Goal: Transaction & Acquisition: Purchase product/service

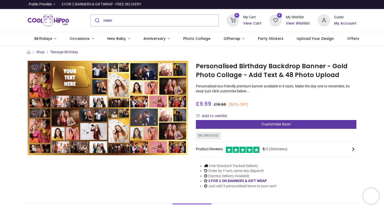
click at [262, 124] on span "Customise Now!" at bounding box center [276, 124] width 29 height 5
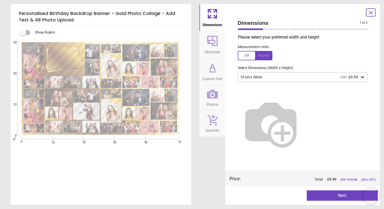
click at [267, 55] on div at bounding box center [255, 55] width 35 height 9
click at [364, 77] on icon at bounding box center [362, 77] width 3 height 2
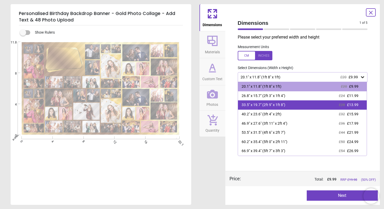
click at [275, 107] on div "33.5" x 19.7" (2ft 9" x 1ft 8")" at bounding box center [264, 104] width 44 height 5
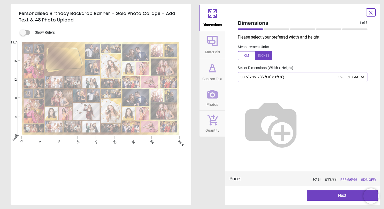
click at [363, 78] on icon at bounding box center [362, 77] width 3 height 2
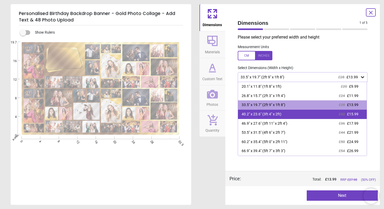
click at [263, 115] on div "40.2" x 23.6" (3ft 4" x 2ft)" at bounding box center [262, 114] width 40 height 5
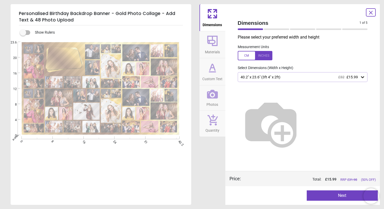
click at [334, 195] on button "Next" at bounding box center [342, 195] width 71 height 10
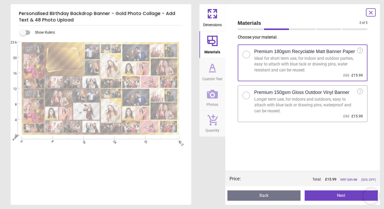
click at [339, 195] on button "Next" at bounding box center [341, 195] width 73 height 10
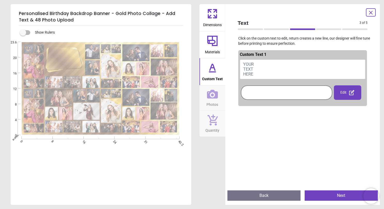
click at [256, 63] on button "YOUR TEXT HERE" at bounding box center [303, 69] width 126 height 20
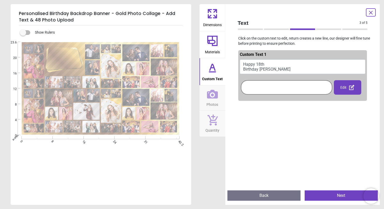
type textarea "**********"
click at [329, 194] on button "Next" at bounding box center [341, 195] width 73 height 10
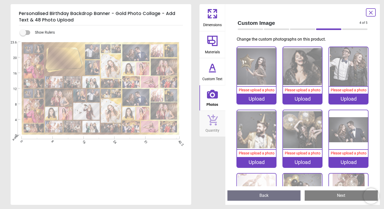
click at [258, 99] on div "Upload" at bounding box center [256, 99] width 39 height 10
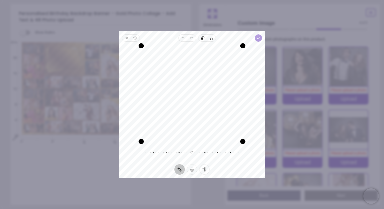
click at [256, 37] on icon "button" at bounding box center [258, 38] width 4 height 4
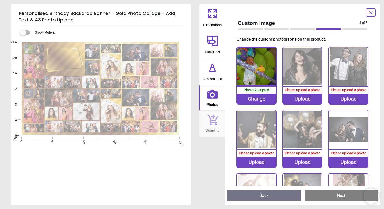
click at [302, 70] on img at bounding box center [302, 66] width 39 height 39
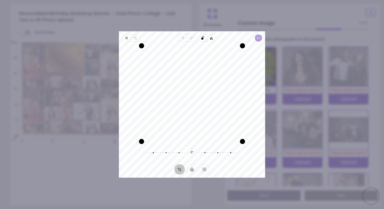
click at [261, 36] on span "Done" at bounding box center [258, 37] width 7 height 7
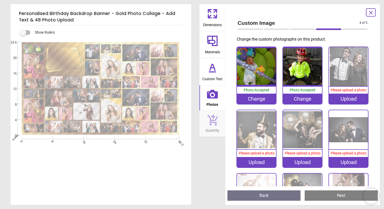
click at [348, 64] on img at bounding box center [348, 66] width 39 height 39
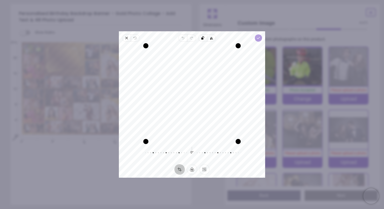
click at [259, 37] on icon "button" at bounding box center [258, 38] width 4 height 4
